Goal: Find specific page/section: Find specific page/section

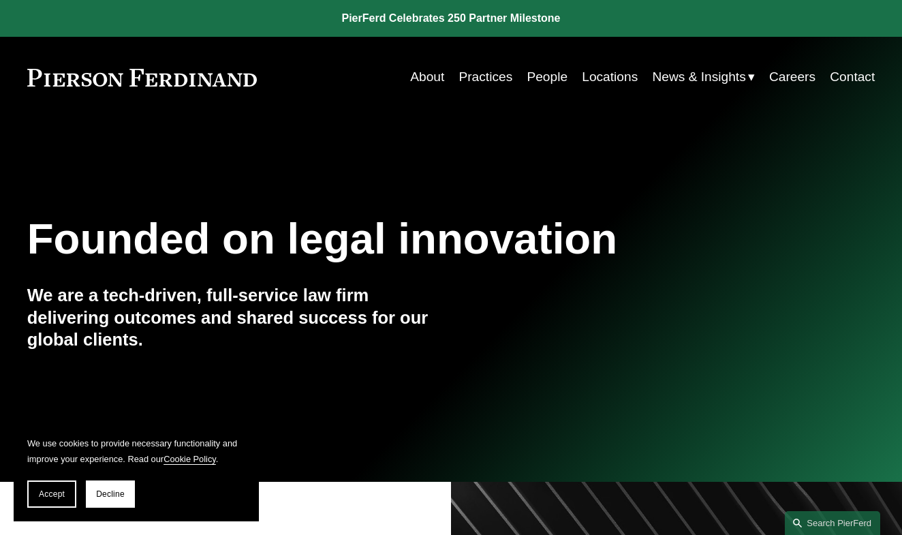
click at [557, 75] on link "People" at bounding box center [547, 77] width 41 height 26
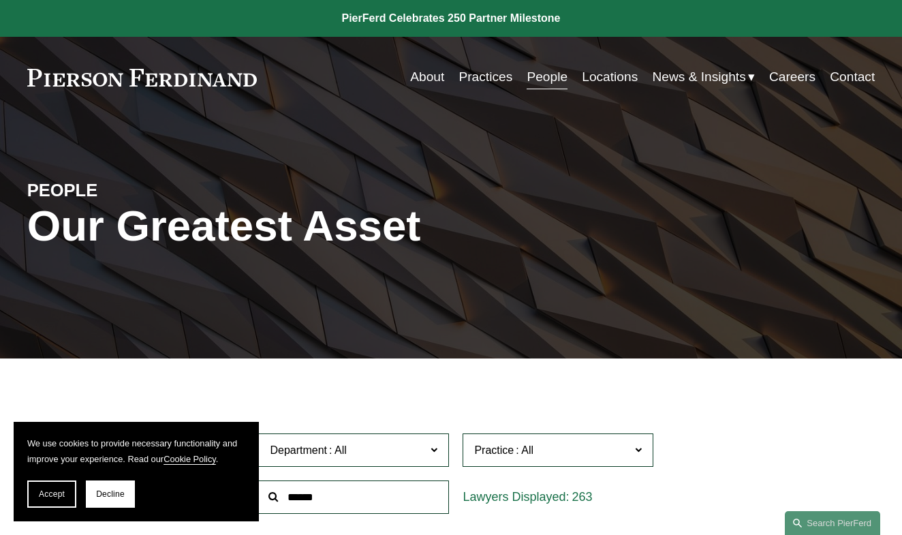
click at [600, 78] on link "Locations" at bounding box center [610, 77] width 56 height 26
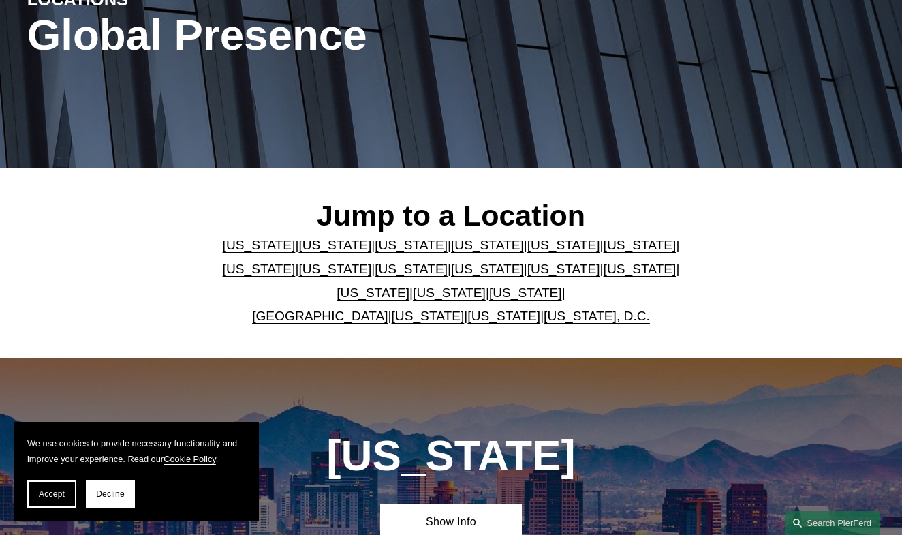
scroll to position [223, 0]
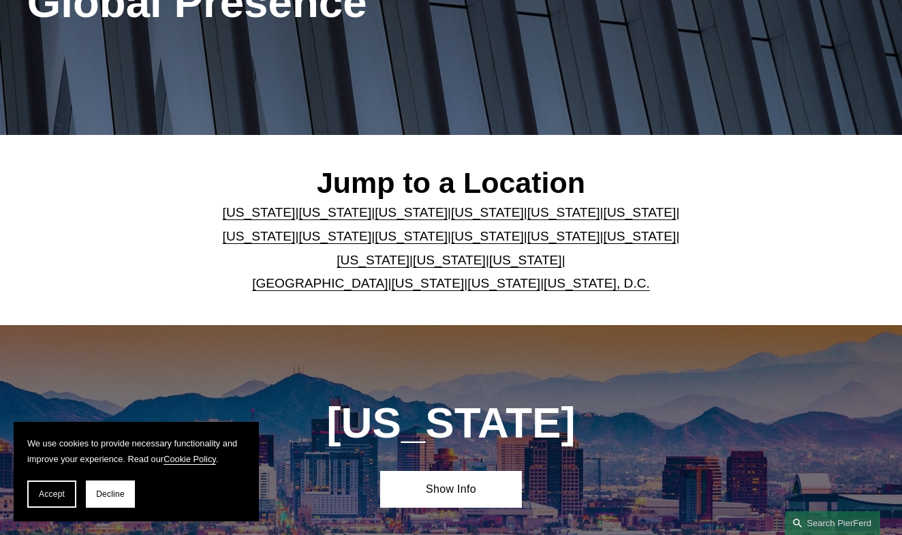
click at [410, 253] on link "Ohio" at bounding box center [373, 260] width 73 height 14
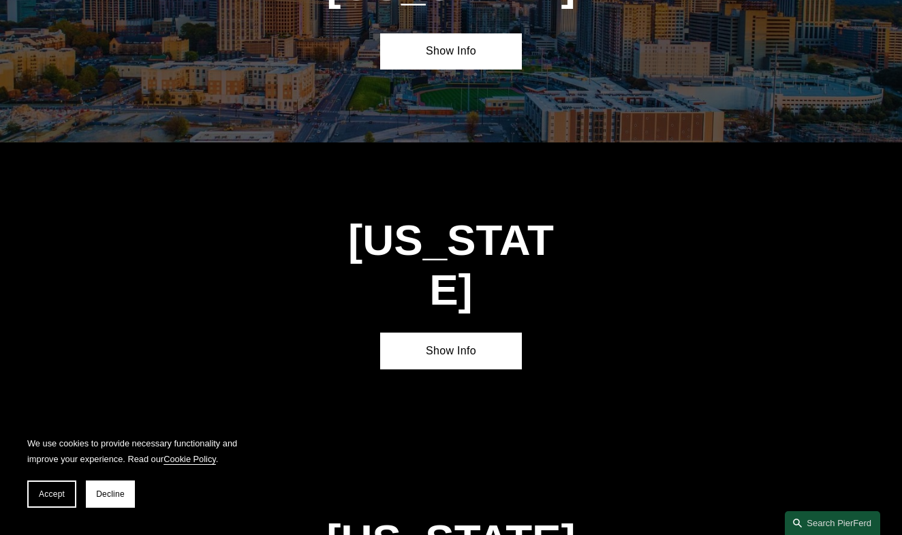
scroll to position [3609, 0]
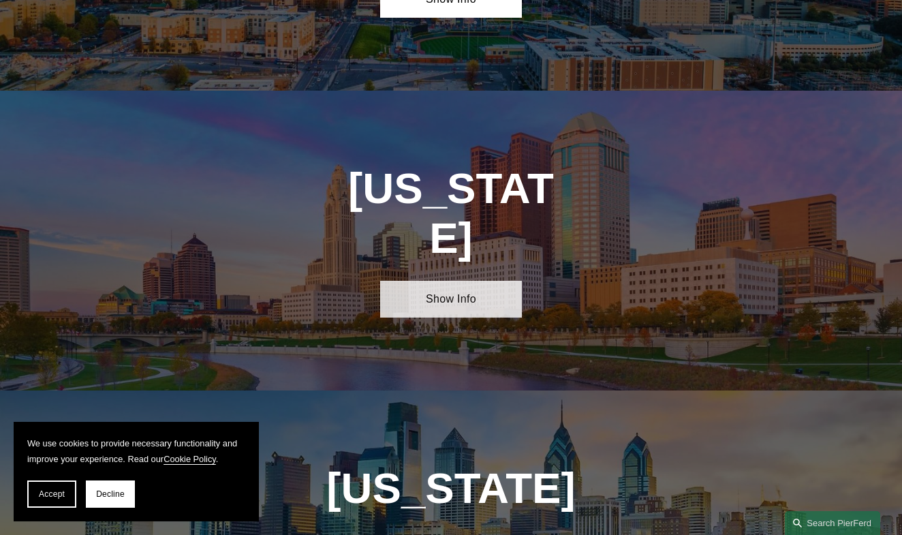
click at [495, 281] on link "Show Info" at bounding box center [450, 299] width 141 height 37
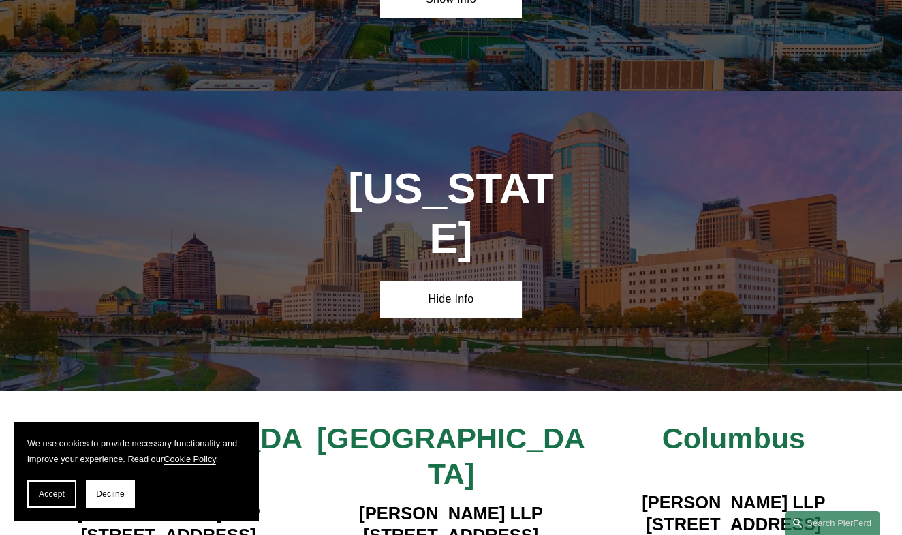
scroll to position [3840, 0]
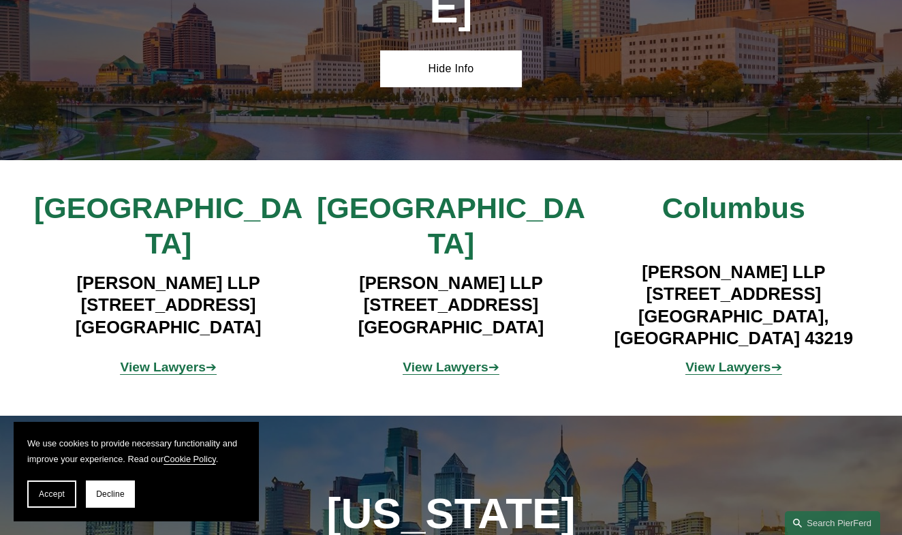
click at [414, 360] on strong "View Lawyers" at bounding box center [445, 367] width 85 height 14
click at [706, 360] on strong "View Lawyers" at bounding box center [727, 367] width 85 height 14
click at [195, 360] on strong "View Lawyers" at bounding box center [162, 367] width 85 height 14
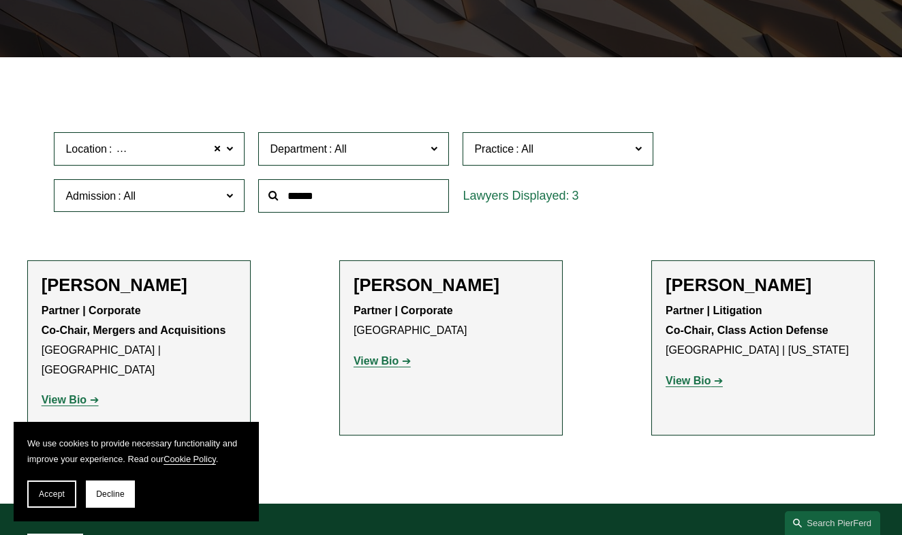
scroll to position [425, 0]
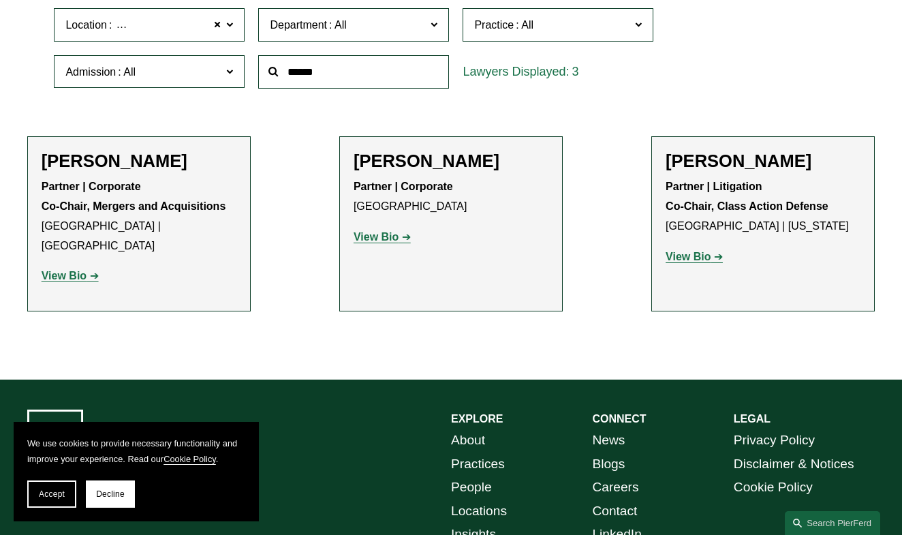
click at [700, 257] on strong "View Bio" at bounding box center [688, 257] width 45 height 12
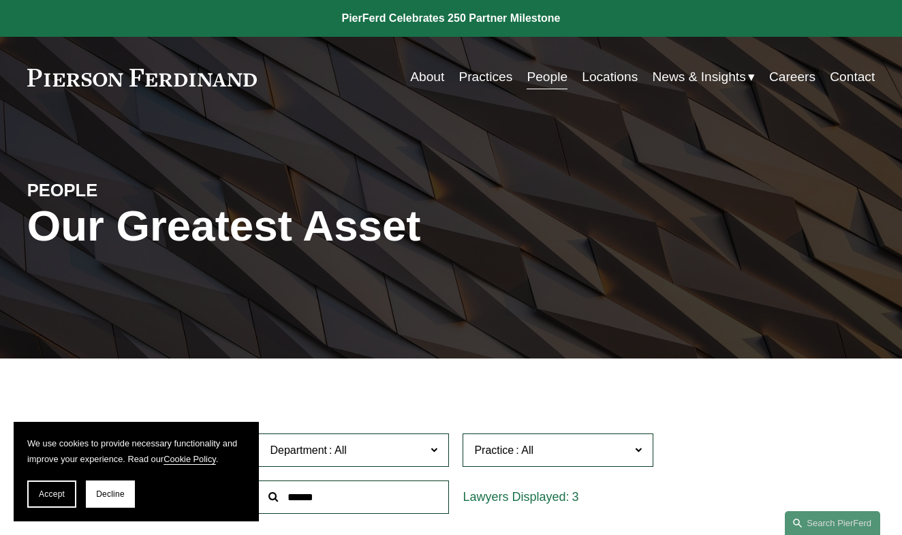
scroll to position [0, 0]
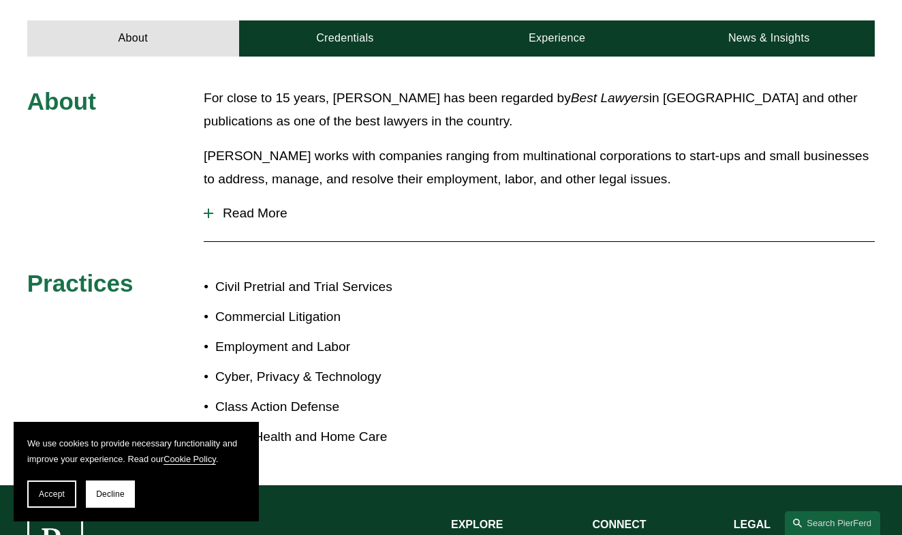
scroll to position [584, 0]
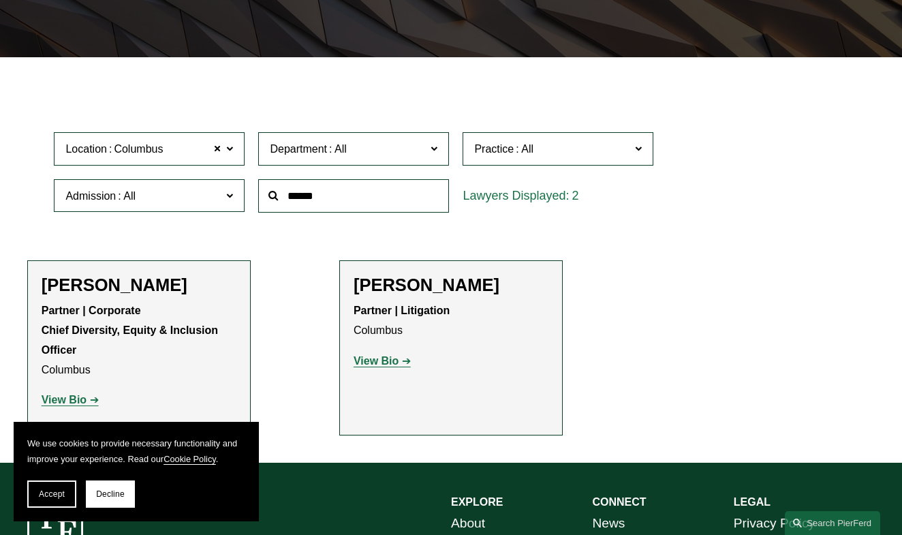
scroll to position [318, 0]
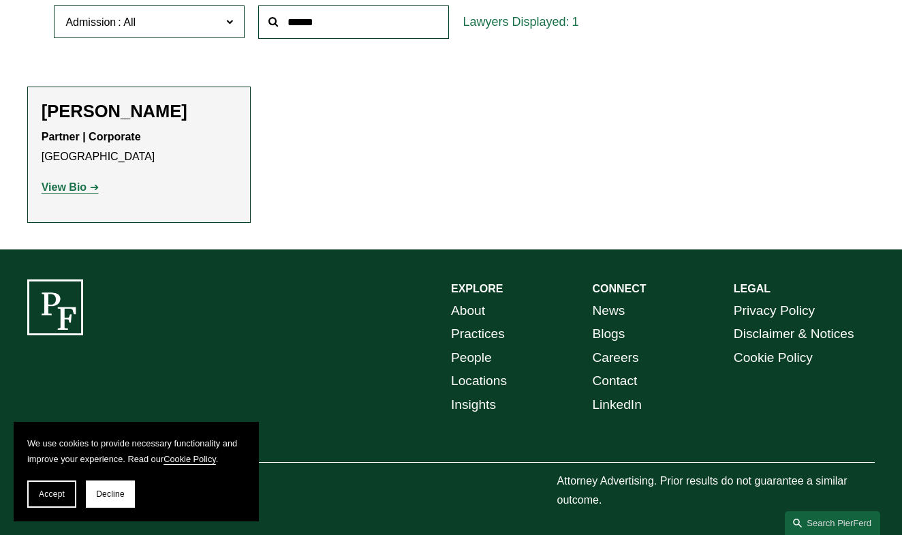
scroll to position [474, 0]
